Goal: Task Accomplishment & Management: Manage account settings

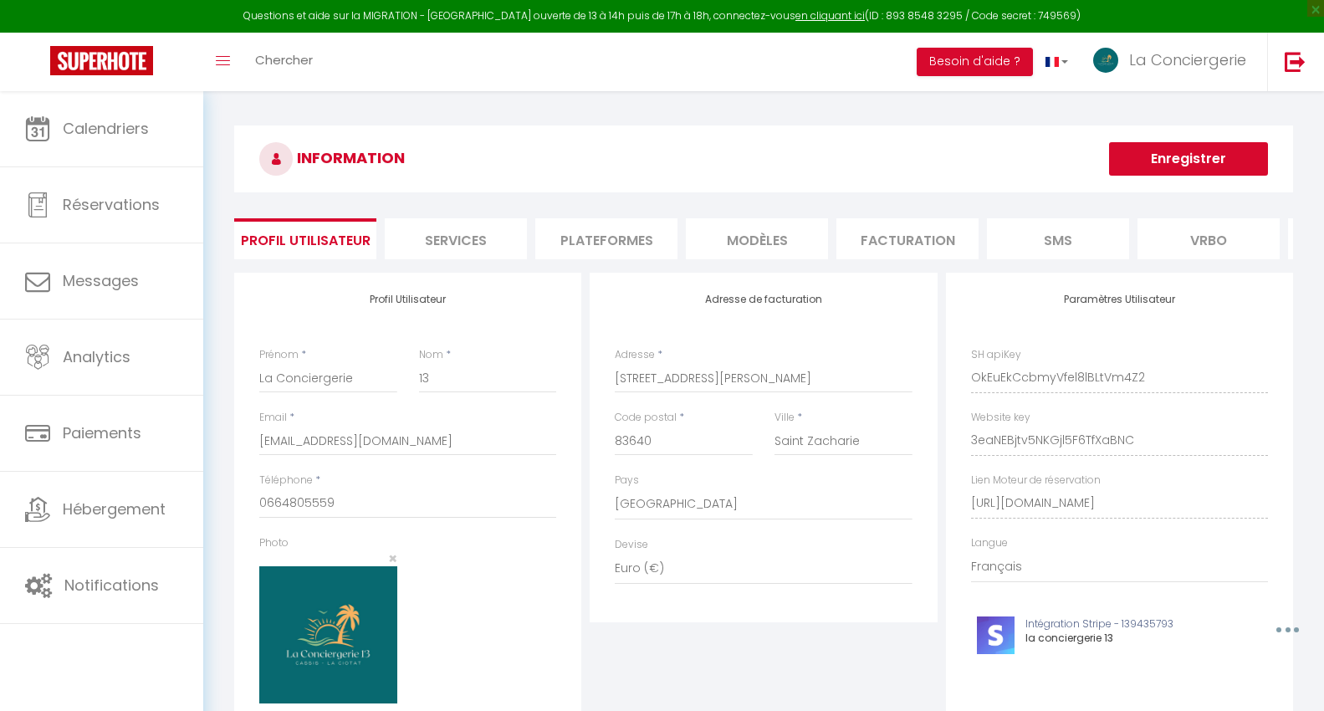
select select "28"
select select "fr"
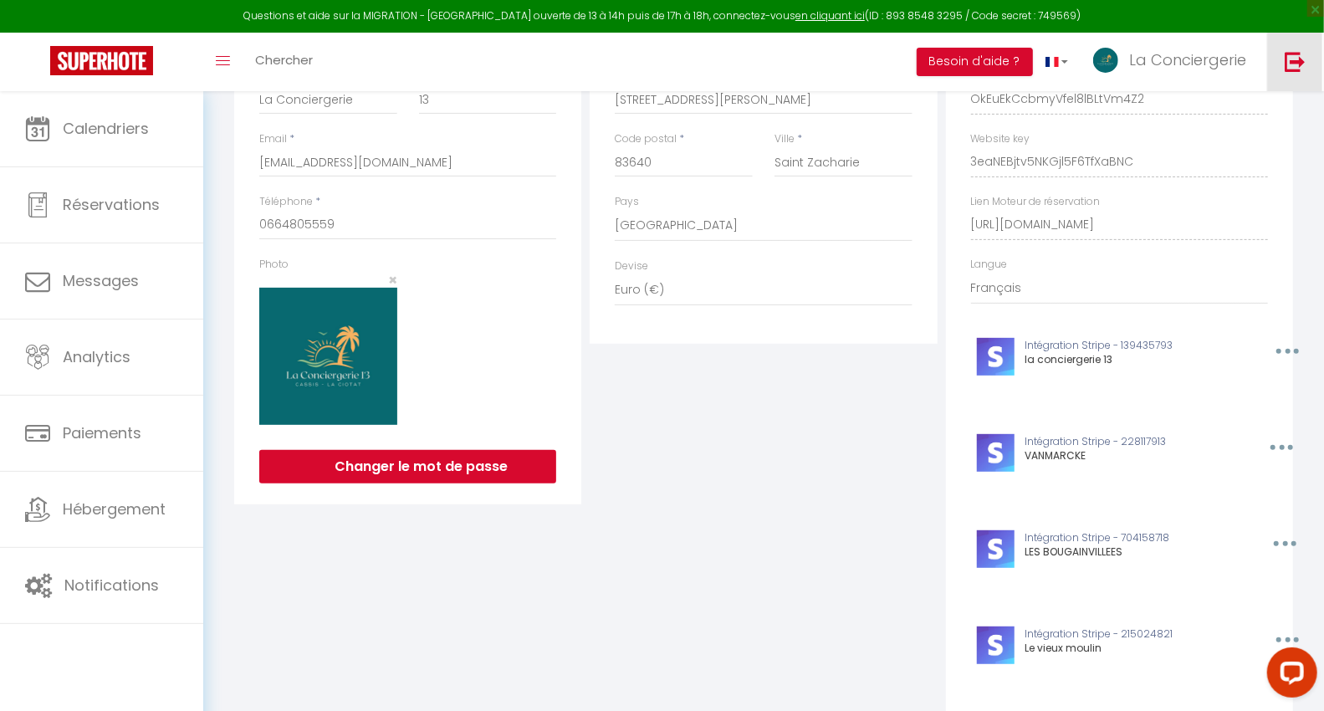
click at [1288, 56] on img at bounding box center [1295, 61] width 21 height 21
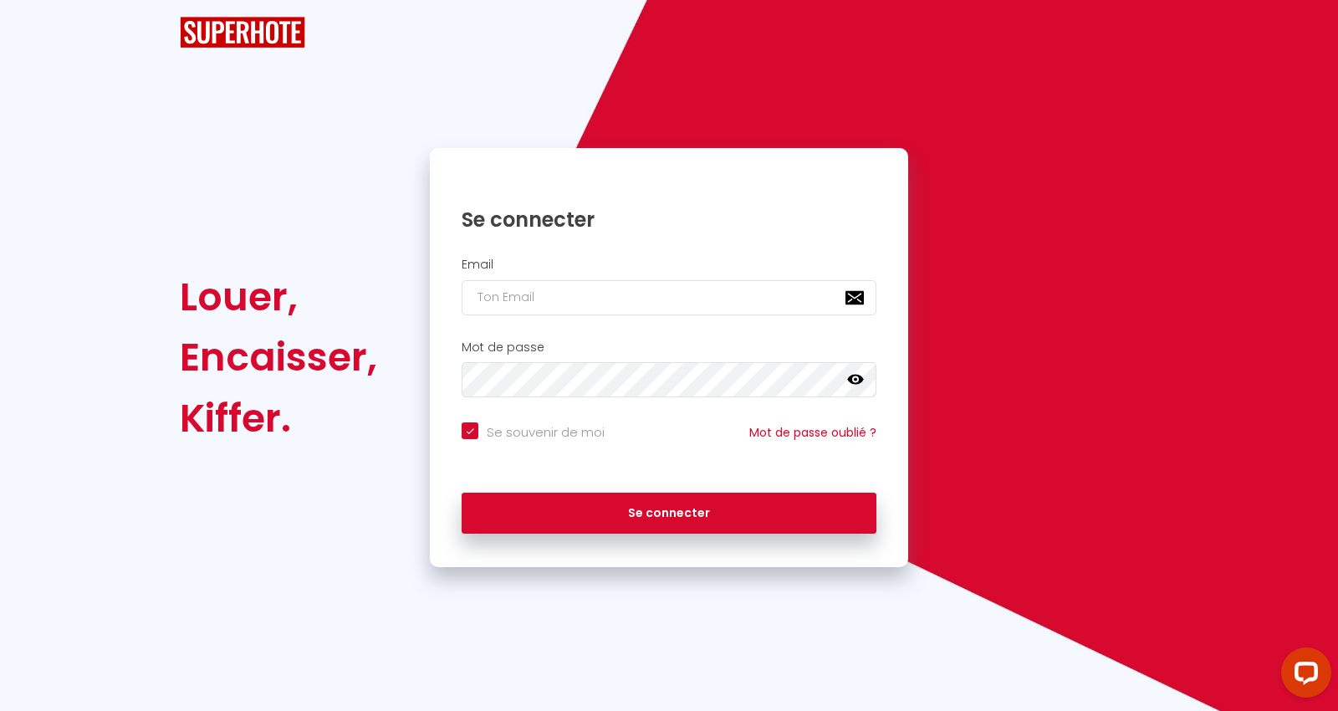
checkbox input "true"
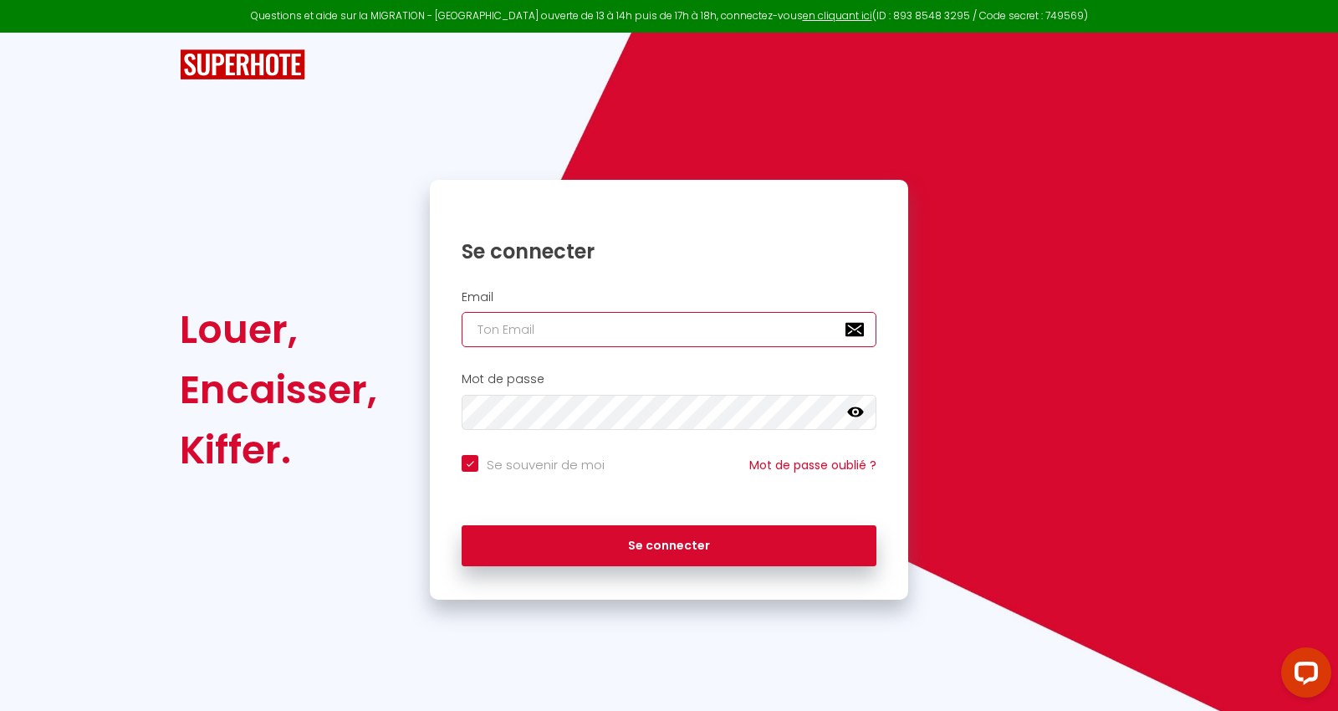
click at [604, 319] on input "email" at bounding box center [669, 329] width 415 height 35
type input "a"
checkbox input "true"
type input "ap"
checkbox input "true"
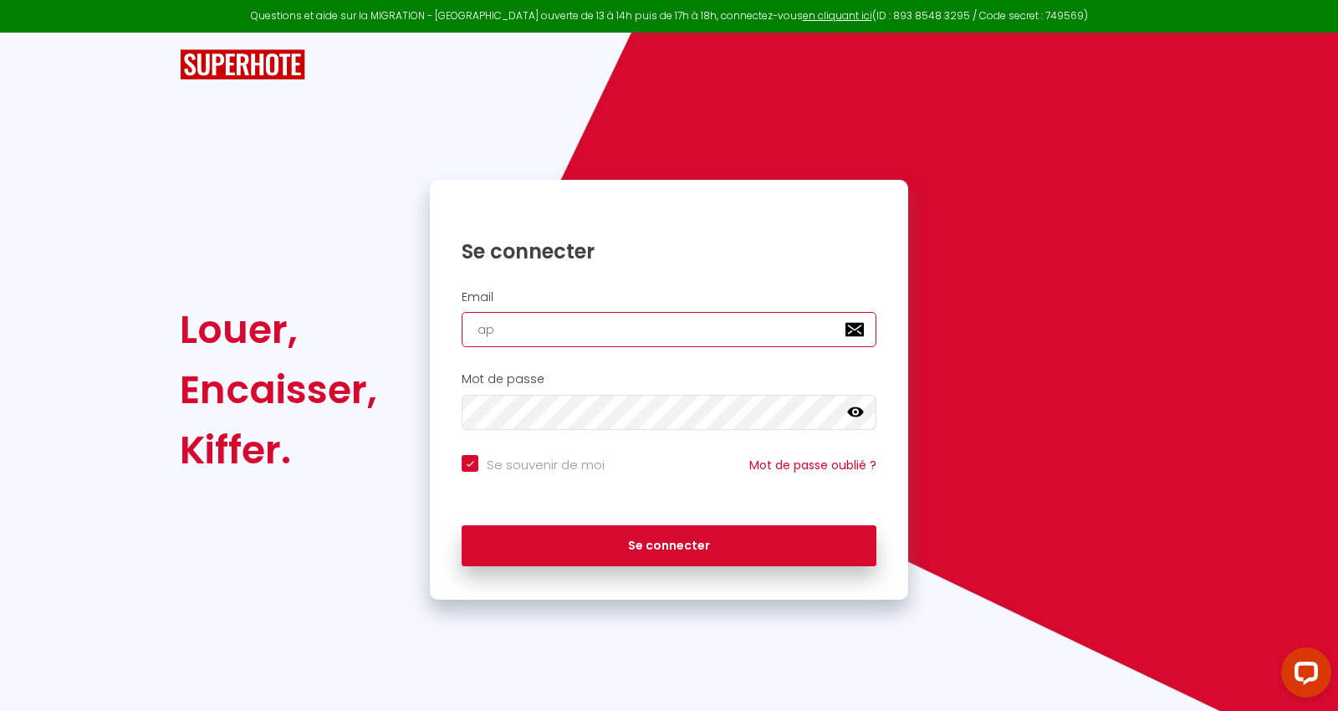
type input "app"
checkbox input "true"
type input "ap"
checkbox input "true"
type input "a"
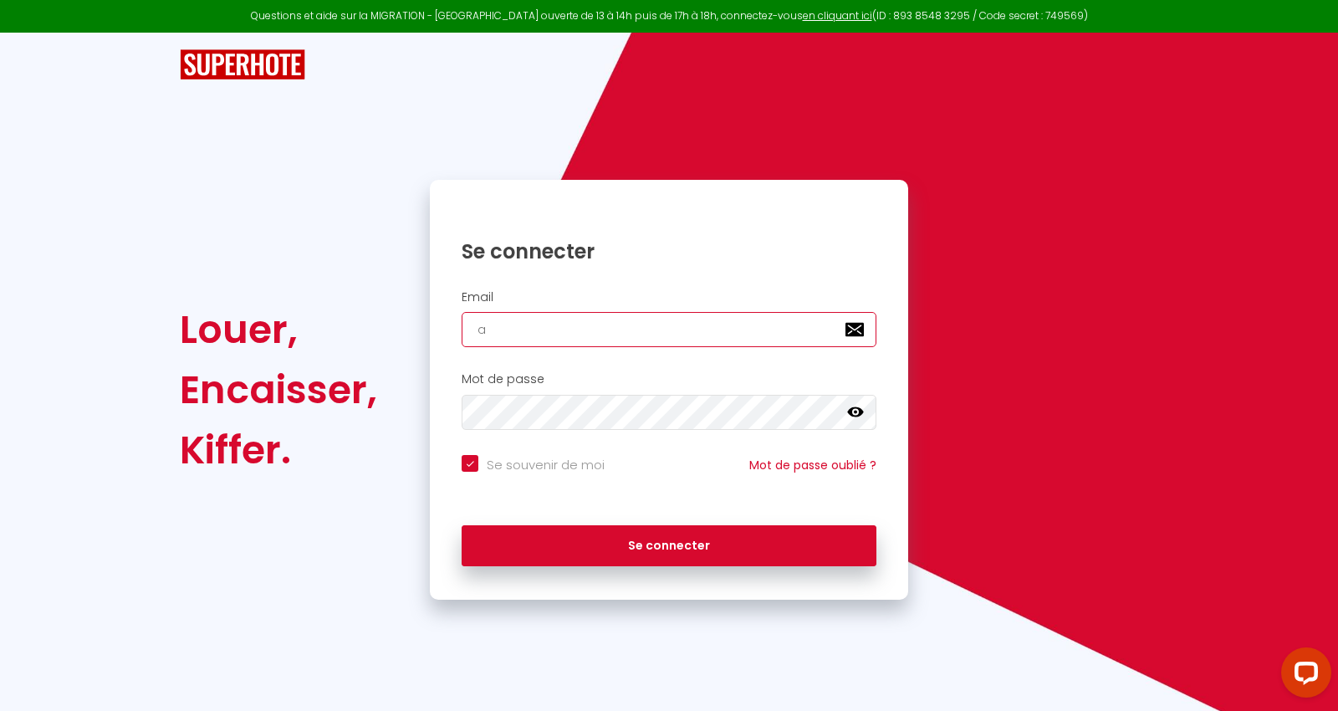
checkbox input "true"
type input "[EMAIL_ADDRESS][DOMAIN_NAME]"
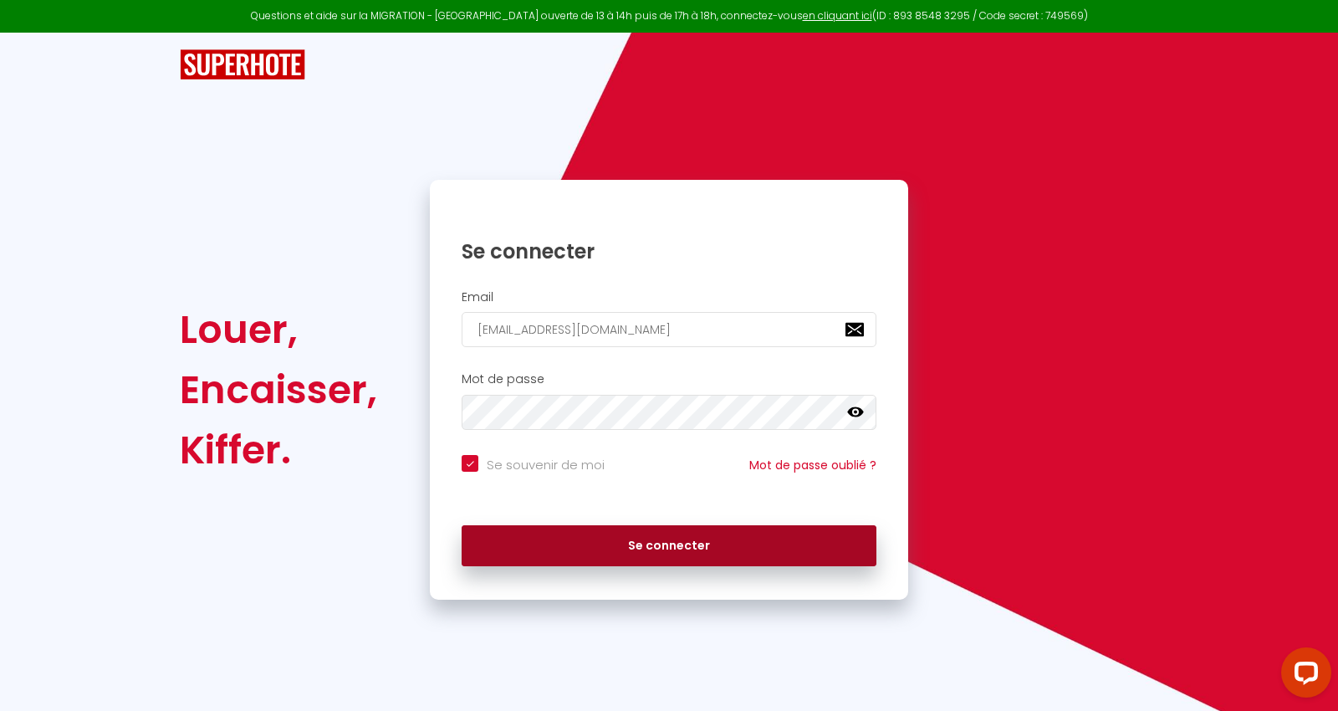
click at [640, 537] on button "Se connecter" at bounding box center [669, 546] width 415 height 42
checkbox input "true"
